Goal: Information Seeking & Learning: Learn about a topic

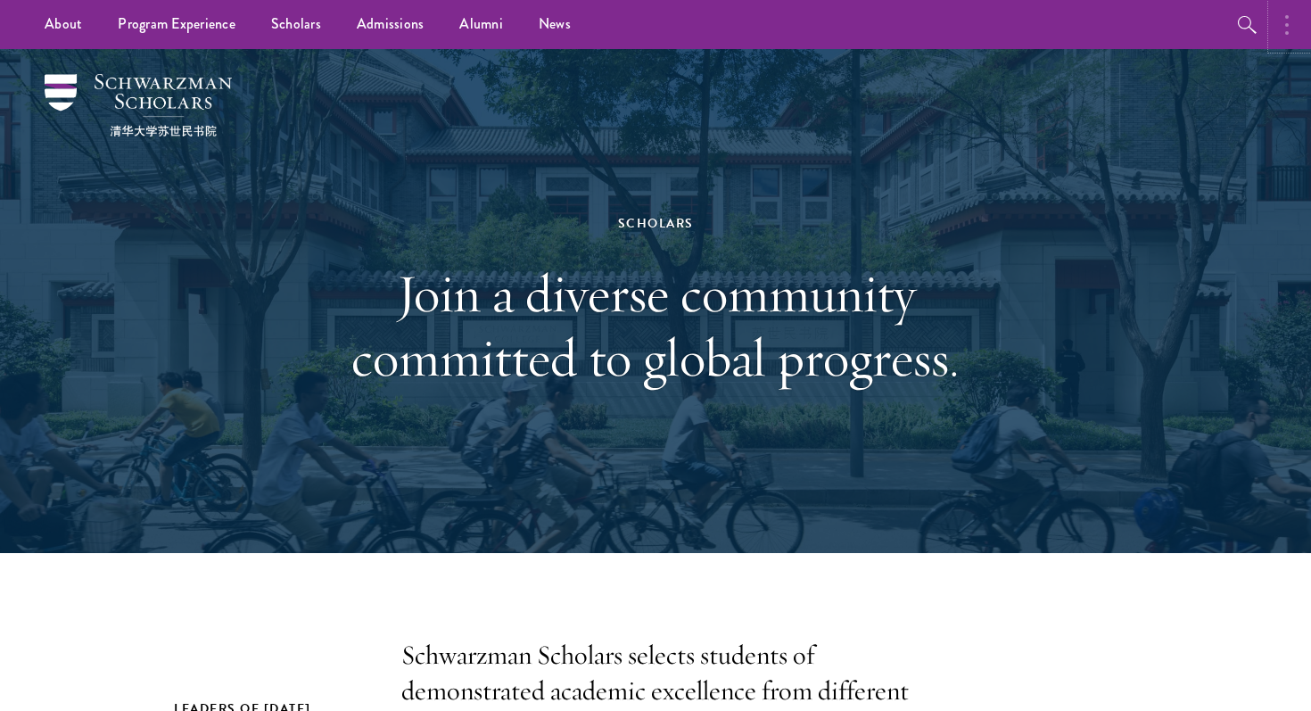
click at [1291, 20] on button "button" at bounding box center [1291, 24] width 39 height 49
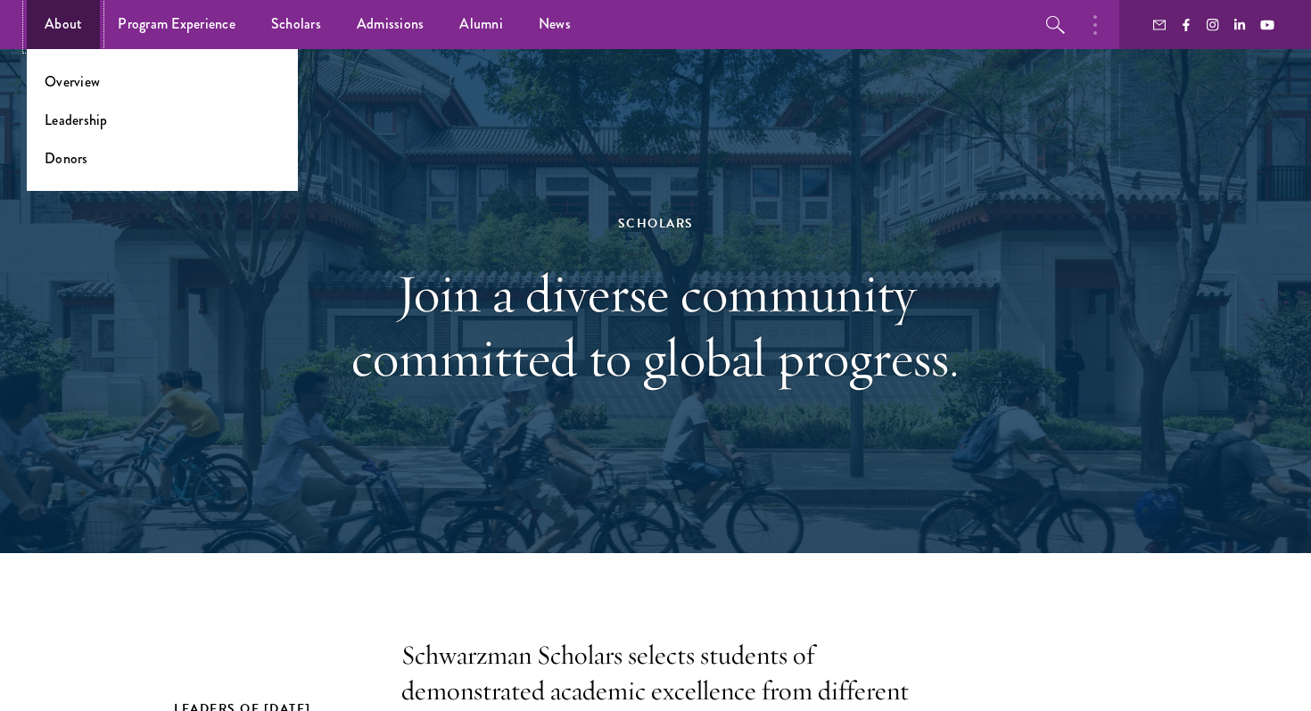
click at [80, 26] on link "About" at bounding box center [63, 24] width 73 height 49
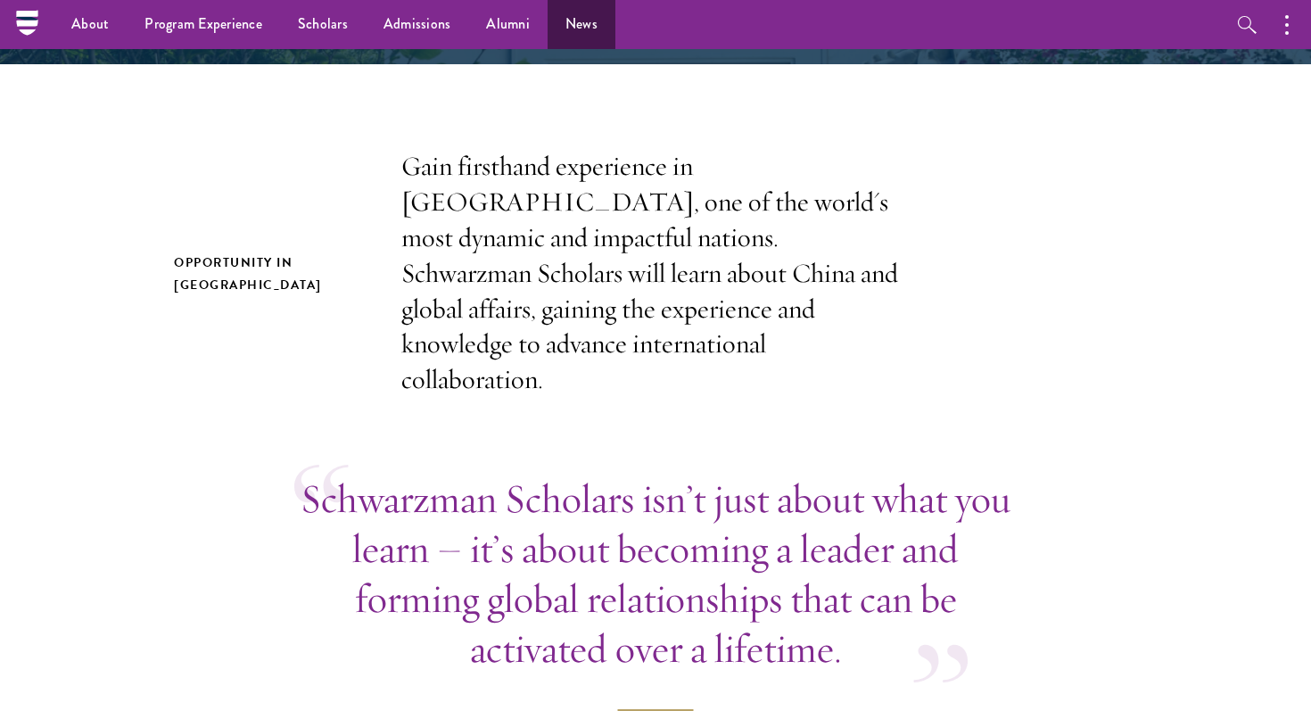
scroll to position [425, 0]
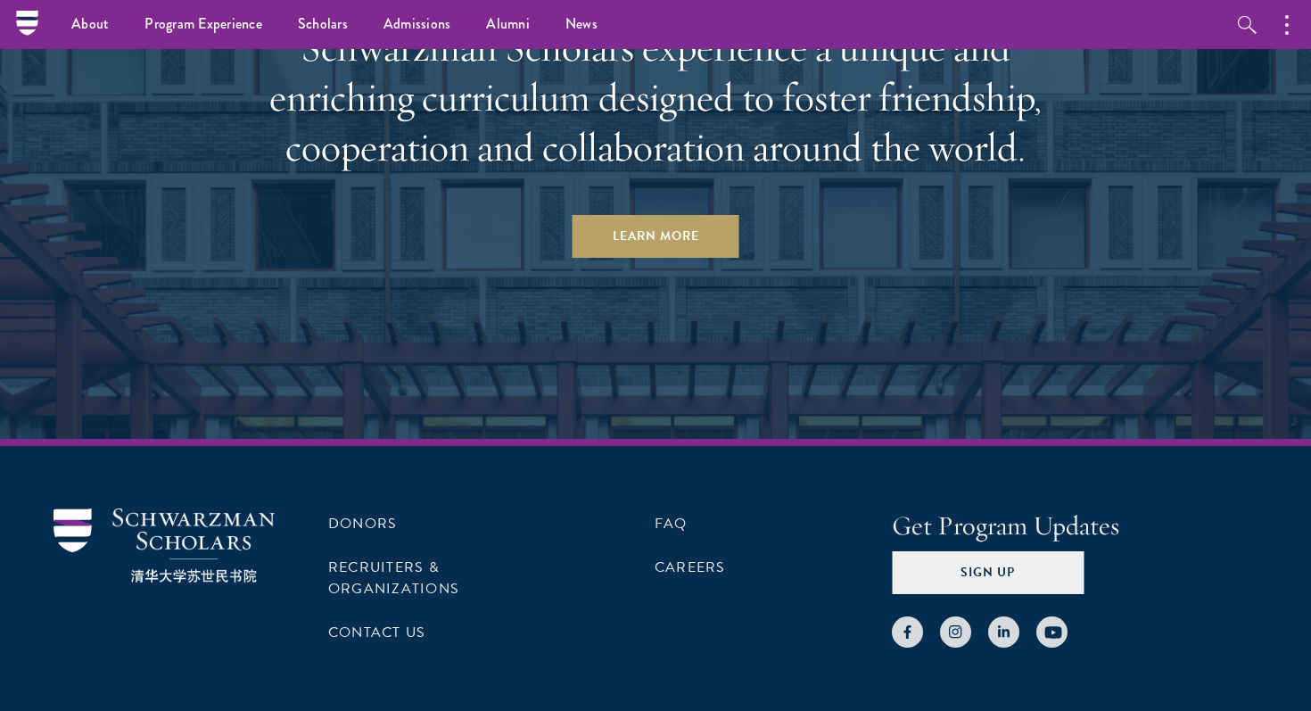
scroll to position [8683, 0]
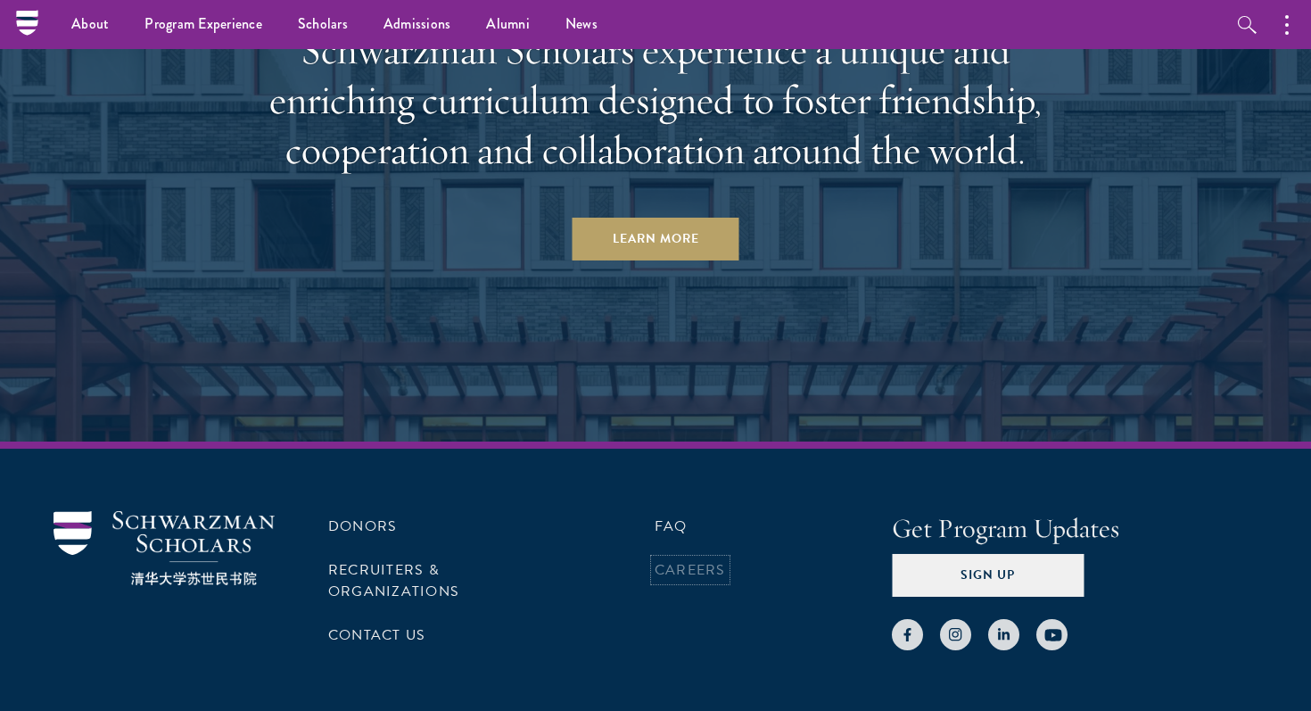
click at [709, 559] on link "Careers" at bounding box center [690, 569] width 71 height 21
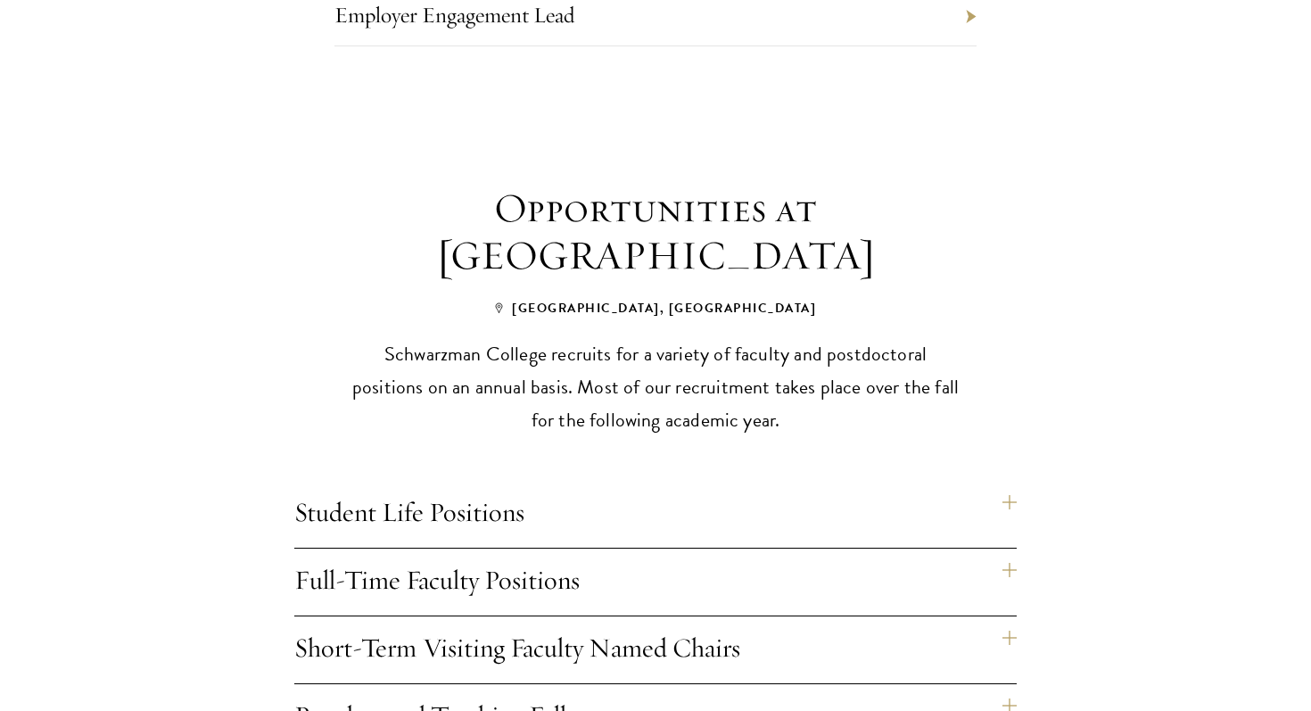
scroll to position [1184, 0]
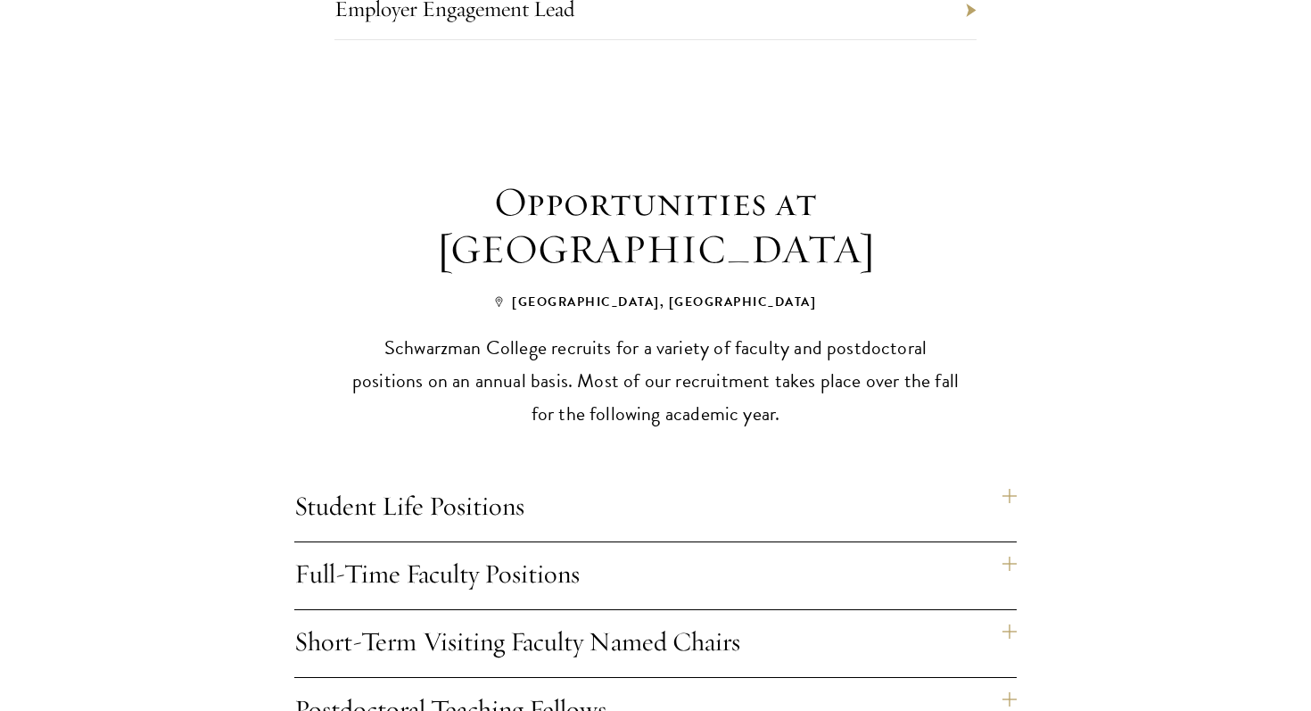
click at [338, 496] on h4 "Student Life Positions" at bounding box center [655, 508] width 722 height 67
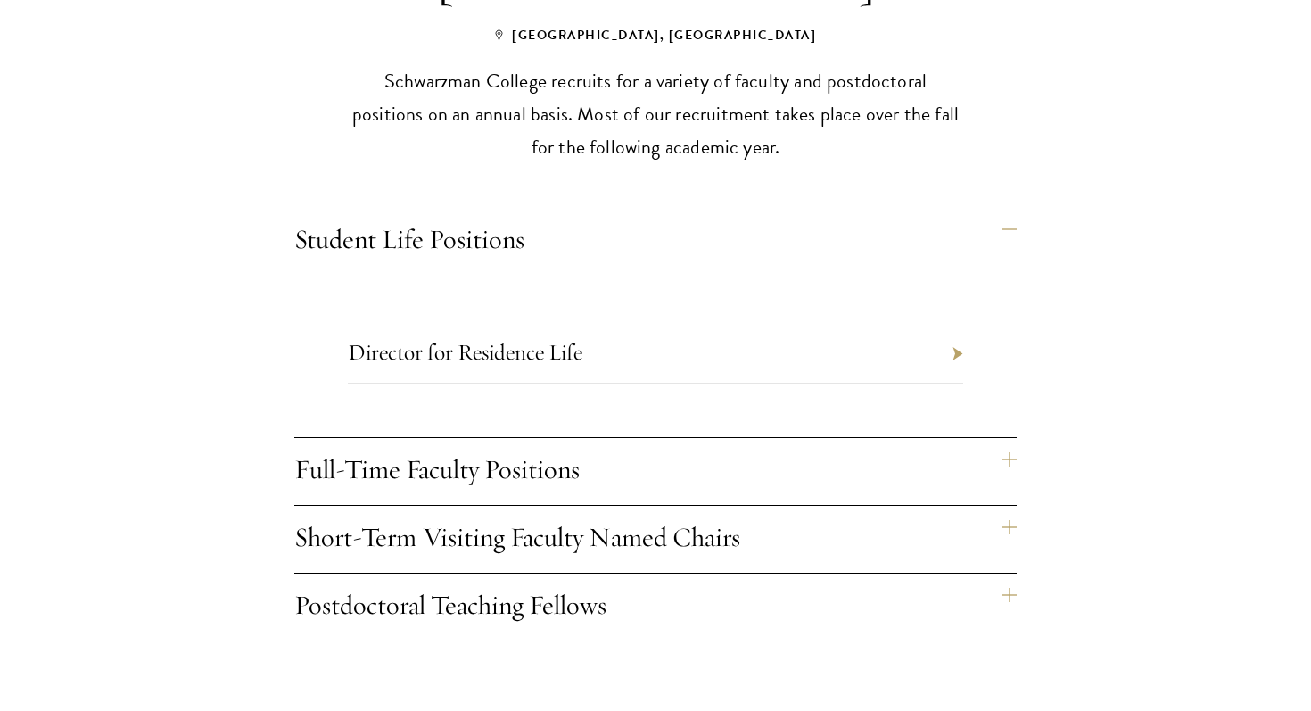
scroll to position [1452, 0]
click at [379, 436] on h4 "Full-Time Faculty Positions" at bounding box center [655, 469] width 722 height 67
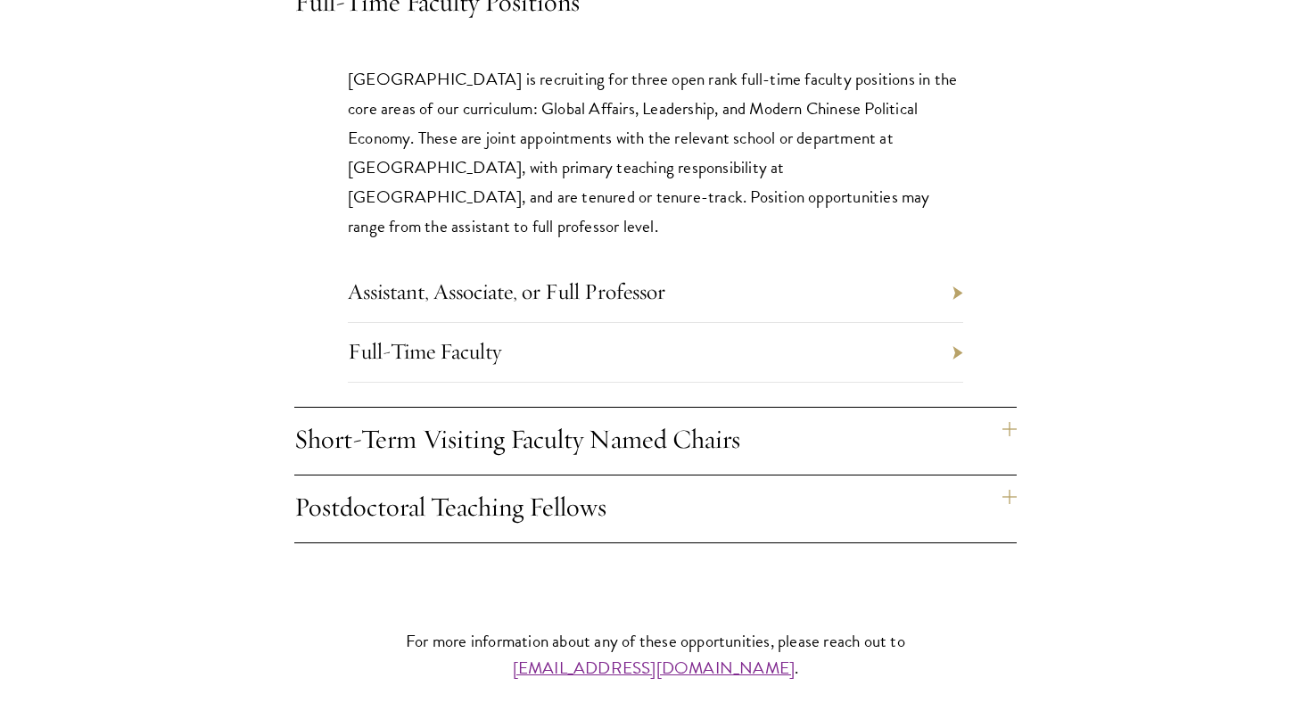
scroll to position [1756, 0]
click at [433, 488] on h4 "Postdoctoral Teaching Fellows" at bounding box center [655, 508] width 722 height 67
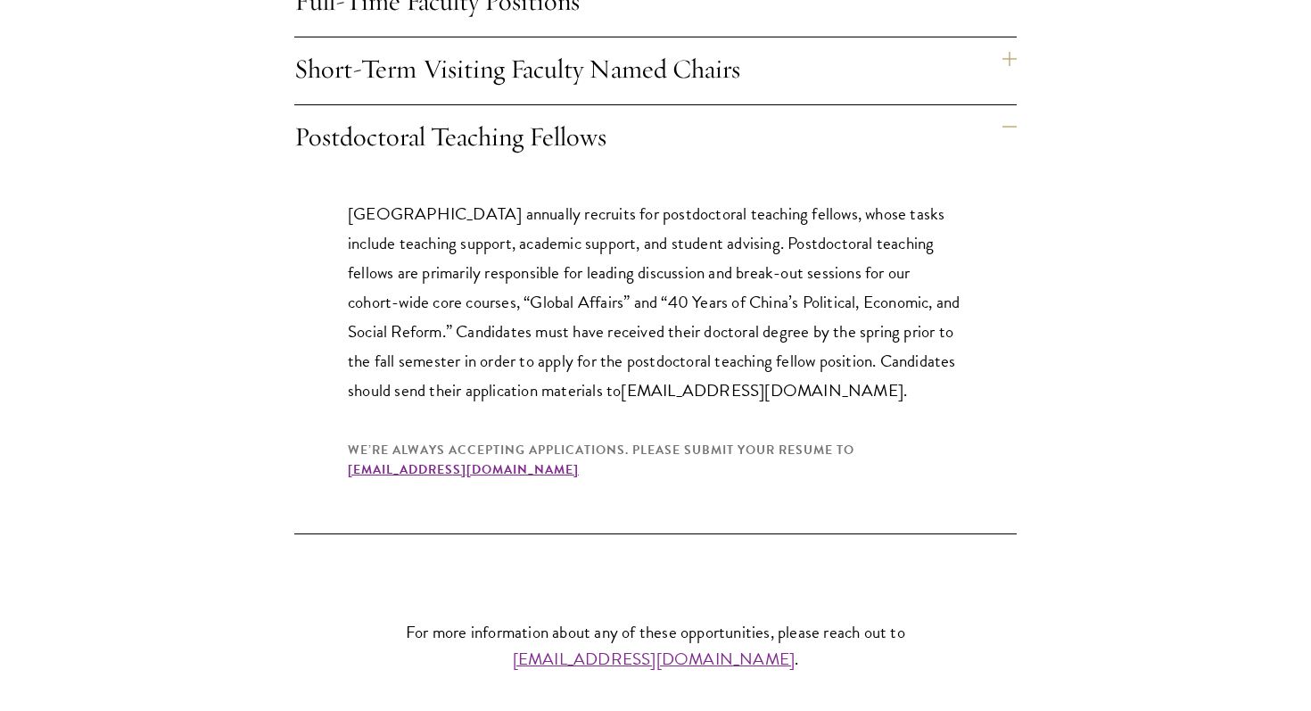
click at [529, 46] on h4 "Short-Term Visiting Faculty Named Chairs" at bounding box center [655, 70] width 722 height 67
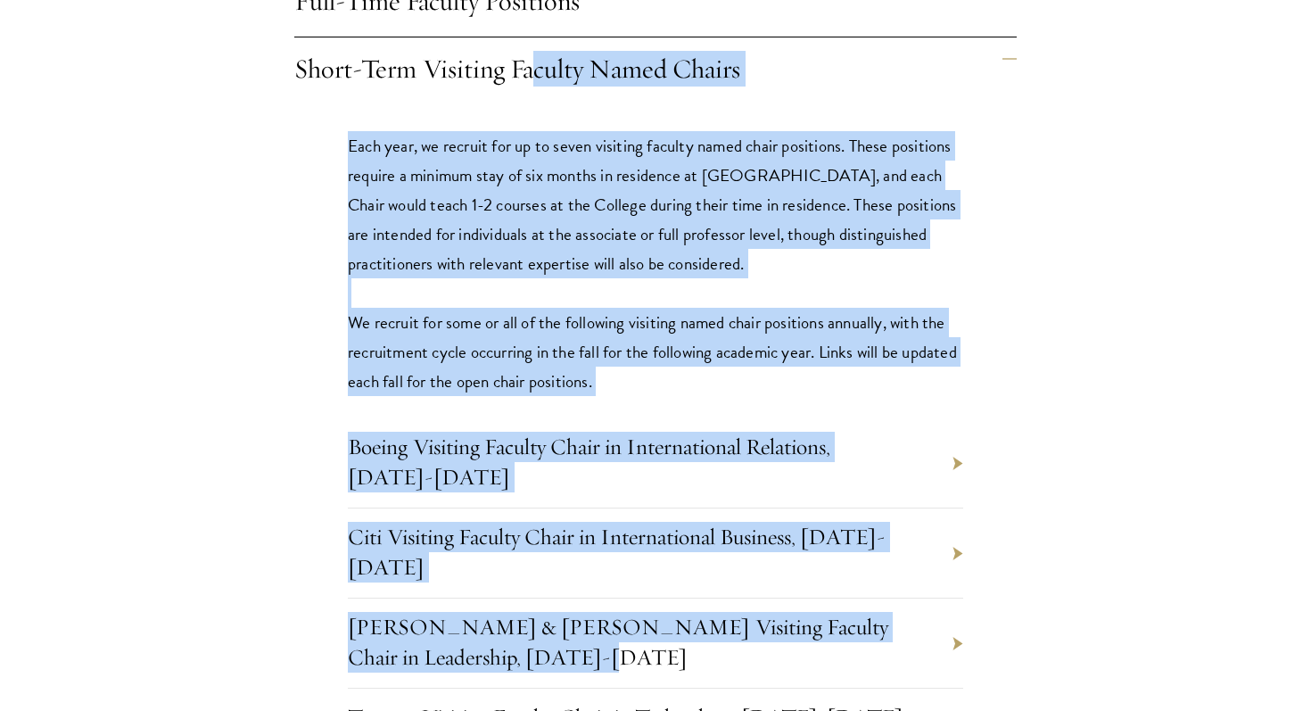
drag, startPoint x: 529, startPoint y: 46, endPoint x: 133, endPoint y: 591, distance: 673.7
click at [133, 593] on section "Opportunities at Schwarzman College Beijing, China Schwarzman College recruits …" at bounding box center [655, 253] width 1311 height 1294
click at [133, 591] on section "Opportunities at Schwarzman College Beijing, China Schwarzman College recruits …" at bounding box center [655, 253] width 1311 height 1294
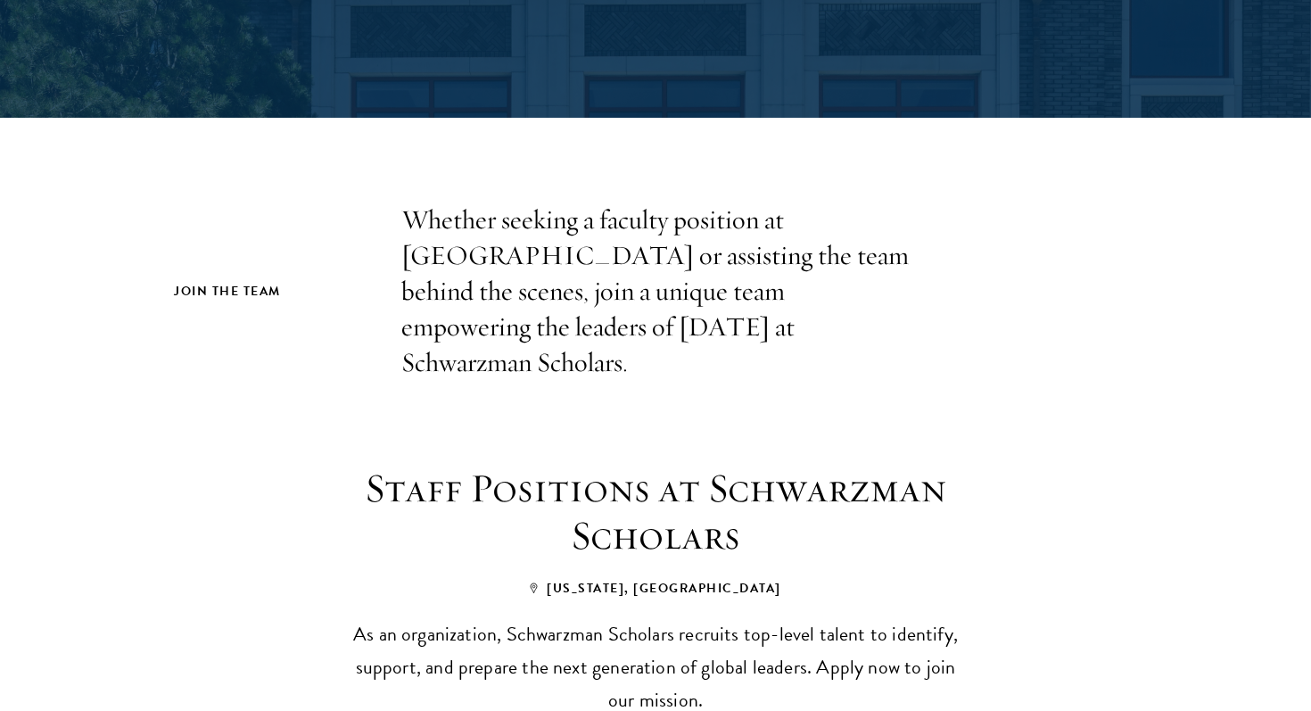
scroll to position [0, 0]
